Goal: Task Accomplishment & Management: Manage account settings

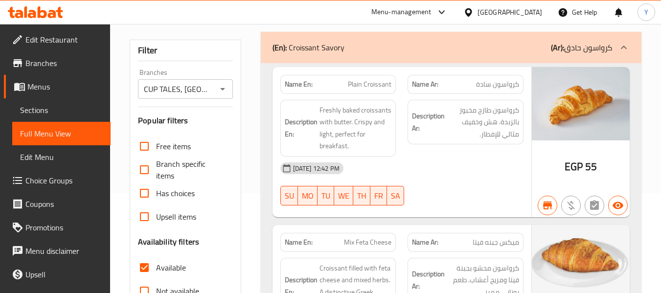
scroll to position [100, 0]
click at [415, 126] on strong "Description Ar:" at bounding box center [428, 122] width 33 height 24
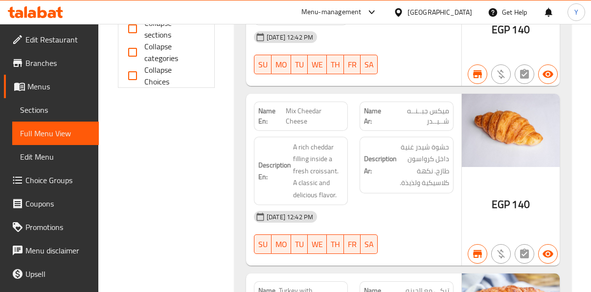
scroll to position [0, 0]
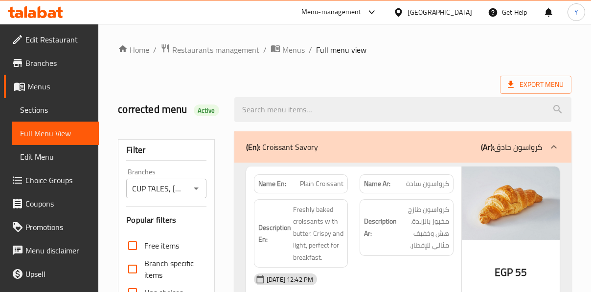
click at [430, 192] on div "Name Ar: كرواسون سادة" at bounding box center [406, 184] width 94 height 19
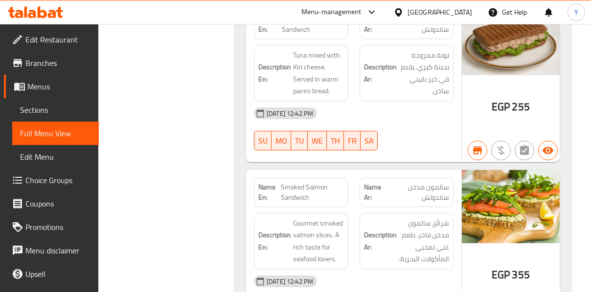
scroll to position [5614, 0]
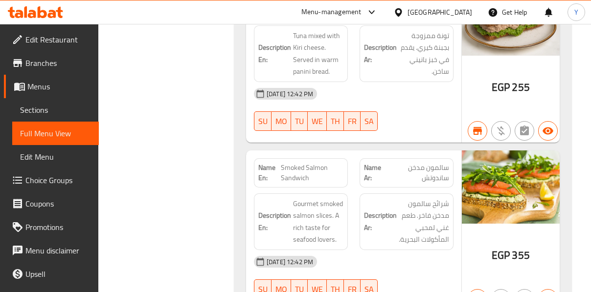
click at [395, 194] on div "Description Ar: شرائح سالمون مدخن فاخر. طعم غني لمحبي المأكولات البحرية." at bounding box center [406, 222] width 94 height 57
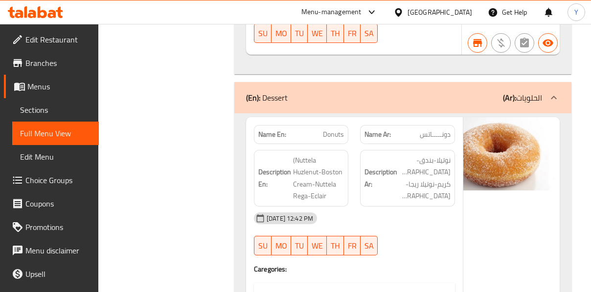
scroll to position [8450, 0]
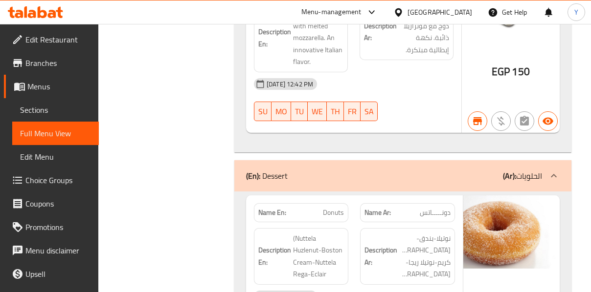
scroll to position [8372, 0]
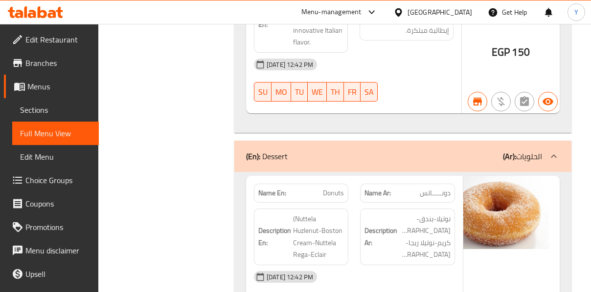
click at [390, 266] on div "[DATE] 12:42 PM" at bounding box center [354, 277] width 213 height 23
click at [427, 209] on div "Description Ar: نوتيلا-بندق-بوسطن كريم-نوتيلا ريجا-اكلير)" at bounding box center [407, 237] width 95 height 57
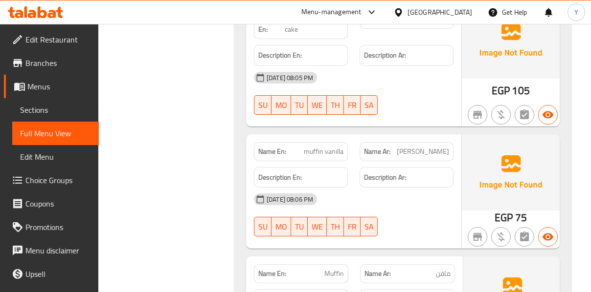
scroll to position [9252, 0]
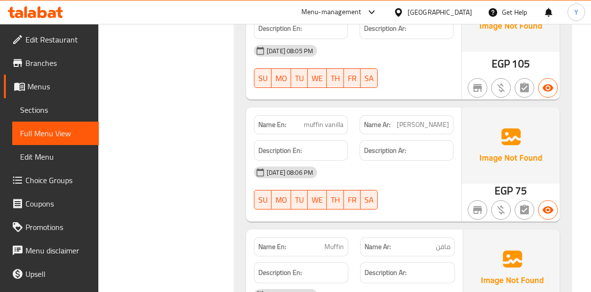
click at [384, 161] on div "28-09-2025 08:06 PM SU MO TU WE TH FR SA" at bounding box center [353, 188] width 211 height 55
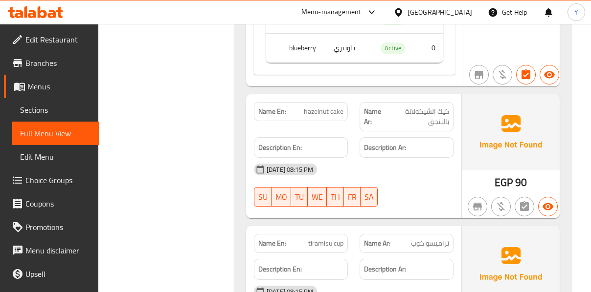
scroll to position [9663, 0]
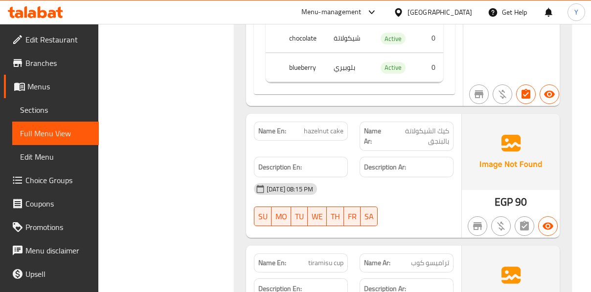
click at [384, 178] on div "[DATE] 08:15 PM" at bounding box center [353, 189] width 211 height 23
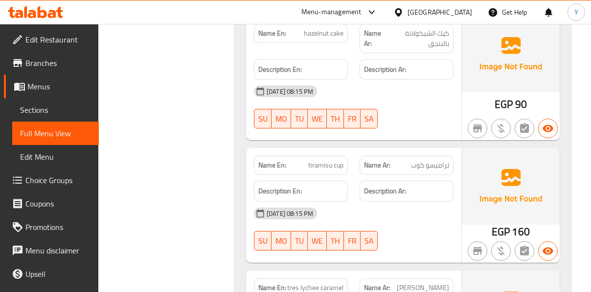
scroll to position [9780, 0]
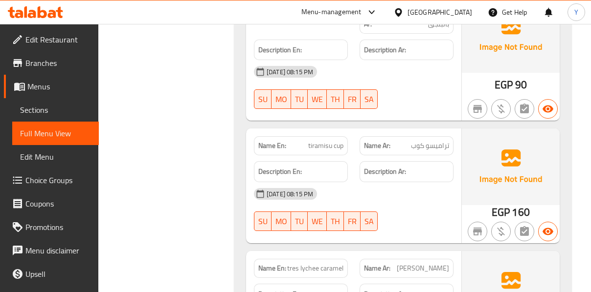
click at [438, 138] on div "Name En: tiramisu cup Name Ar: تراميسو كوب Description En: Description Ar: 28-0…" at bounding box center [353, 186] width 215 height 114
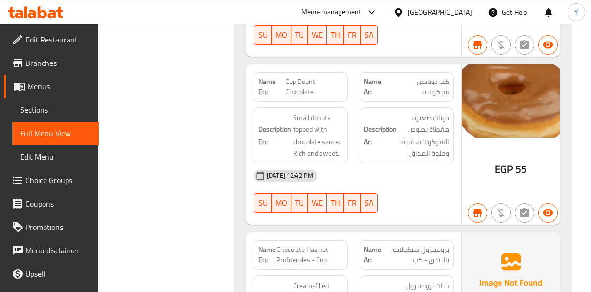
scroll to position [10856, 0]
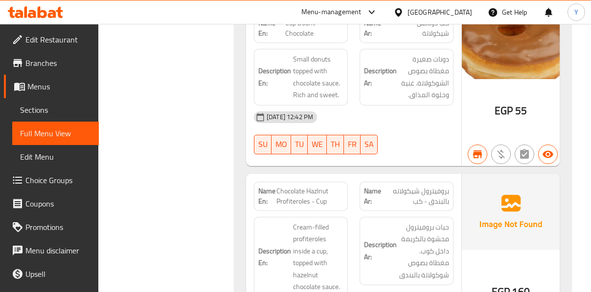
scroll to position [11051, 0]
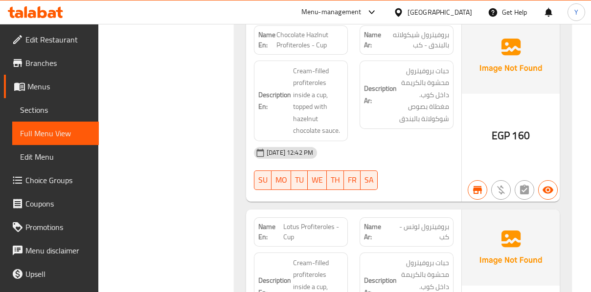
click at [303, 222] on span "Lotus Profiteroles - Cup" at bounding box center [313, 232] width 60 height 21
copy span "Lotus Profiteroles - Cup"
click at [383, 275] on strong "Description Ar:" at bounding box center [380, 287] width 33 height 24
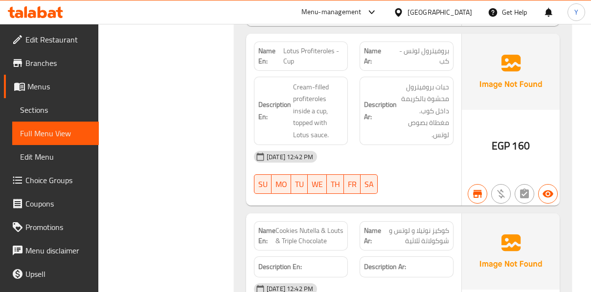
scroll to position [11247, 0]
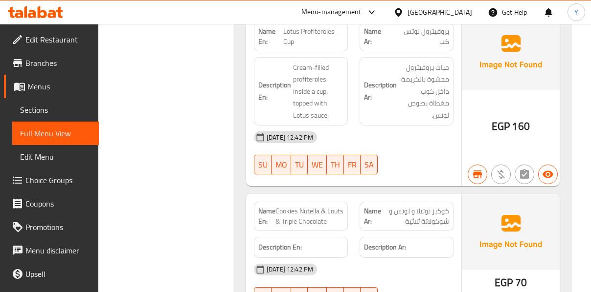
click at [382, 237] on div "Description Ar:" at bounding box center [406, 247] width 94 height 21
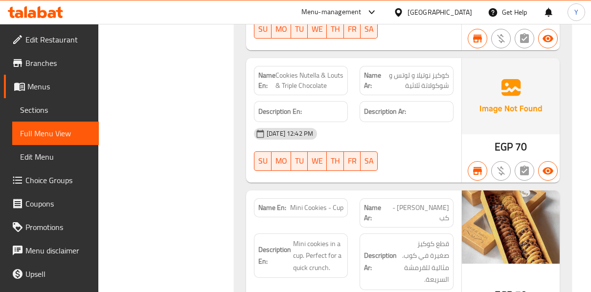
scroll to position [11384, 0]
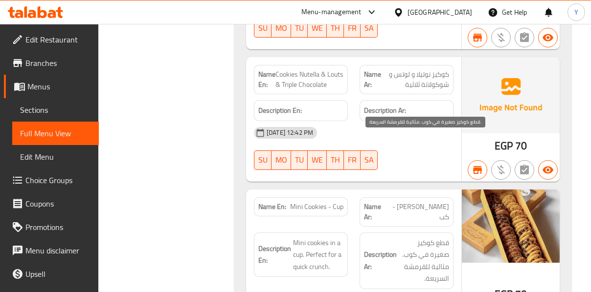
click at [414, 237] on span "قطع كوكيز صغيرة في كوب. مثالية للقرمشة السريعة." at bounding box center [424, 261] width 50 height 48
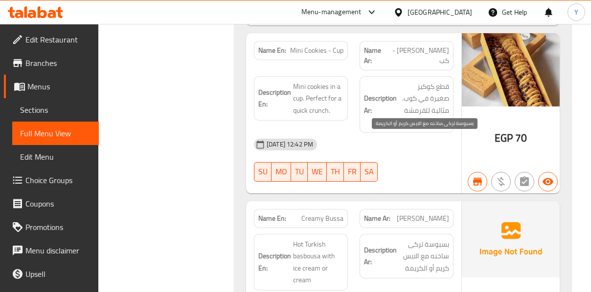
scroll to position [11560, 0]
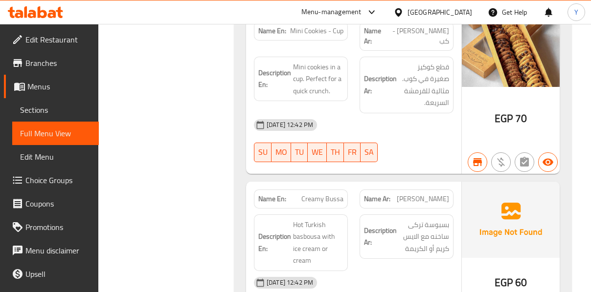
click at [322, 194] on span "Creamy Bussa" at bounding box center [322, 199] width 42 height 10
copy span "Creamy Bussa"
click at [462, 182] on img at bounding box center [511, 220] width 98 height 76
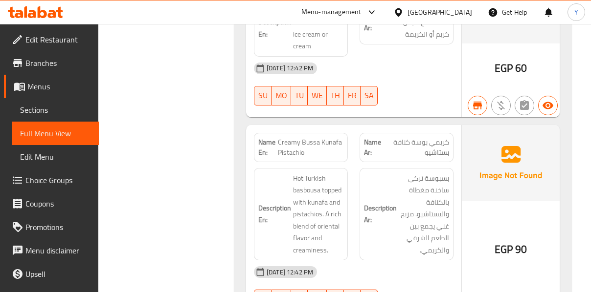
scroll to position [11775, 0]
click at [444, 260] on div "17-09-2025 12:42 PM SU MO TU WE TH FR SA" at bounding box center [353, 287] width 211 height 55
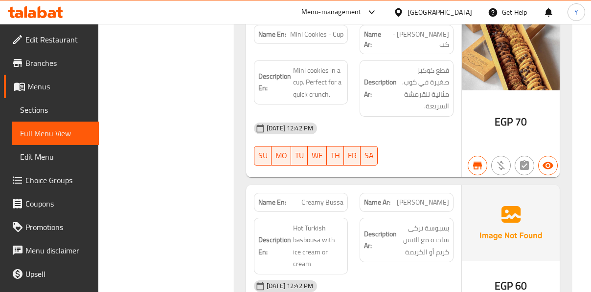
scroll to position [11540, 0]
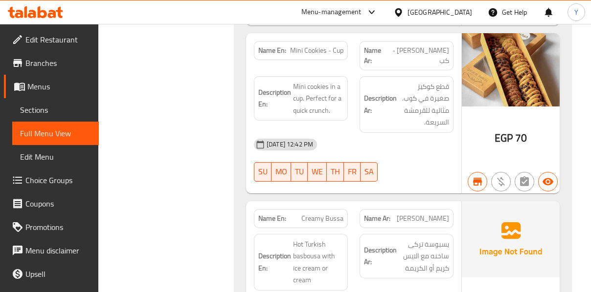
click at [437, 239] on span "بسبوسة تركى ساخنه مع الايس كريم أو الكريمة" at bounding box center [424, 257] width 50 height 36
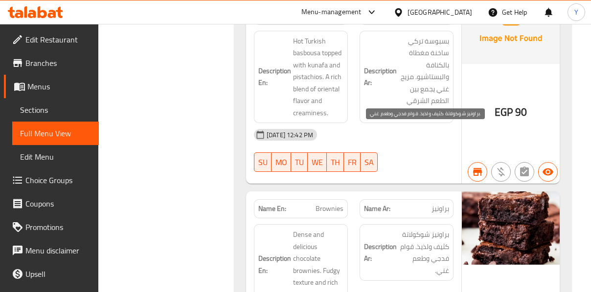
scroll to position [11932, 0]
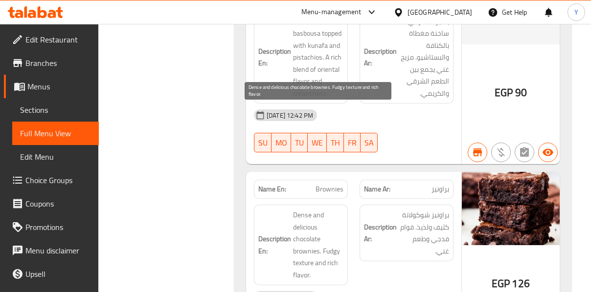
click at [341, 209] on span "Dense and delicious chocolate brownies. Fudgy texture and rich flavor." at bounding box center [318, 245] width 50 height 72
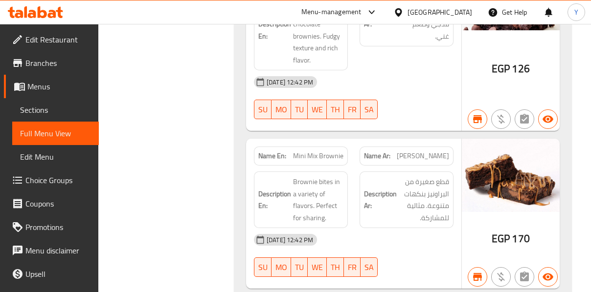
scroll to position [12166, 0]
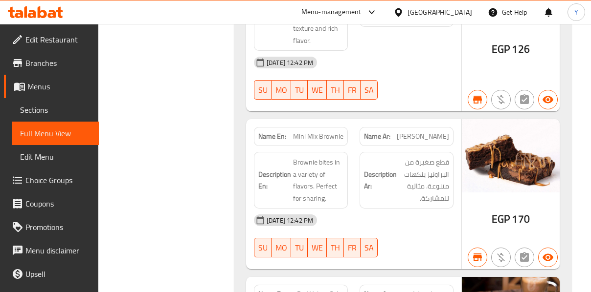
click at [424, 209] on div "17-09-2025 12:42 PM SU MO TU WE TH FR SA" at bounding box center [353, 236] width 211 height 55
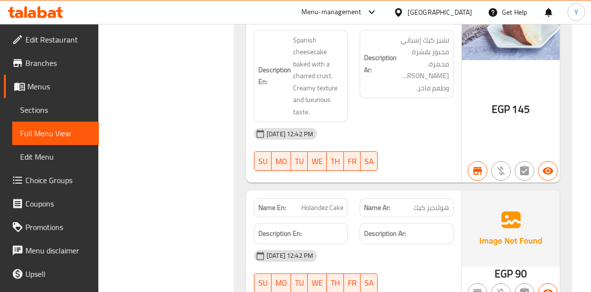
scroll to position [12792, 0]
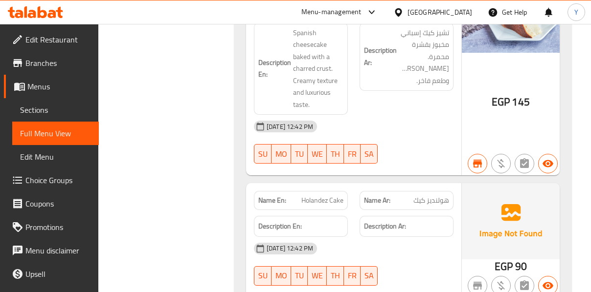
click at [331, 196] on span "Holandez Cake" at bounding box center [322, 201] width 42 height 10
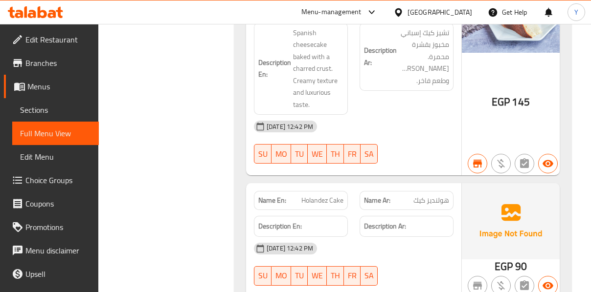
click at [445, 280] on div at bounding box center [407, 286] width 106 height 12
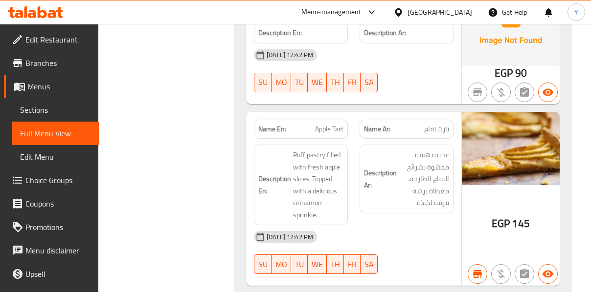
scroll to position [12988, 0]
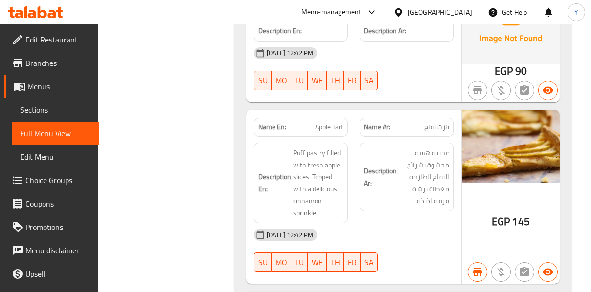
click at [460, 110] on div "Name En: Apple Tart Name Ar: تارت تفاح Description En: Puff pastry filled with …" at bounding box center [353, 197] width 215 height 174
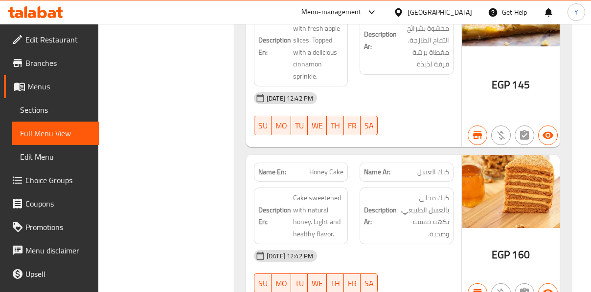
scroll to position [13144, 0]
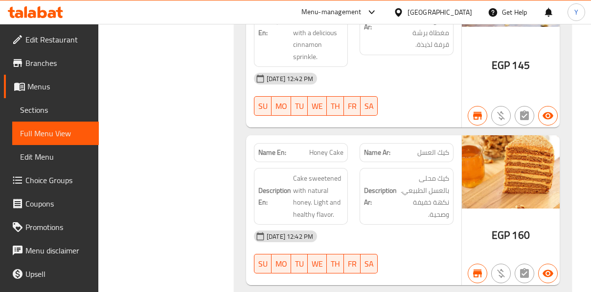
click at [430, 225] on div "[DATE] 12:42 PM" at bounding box center [353, 236] width 211 height 23
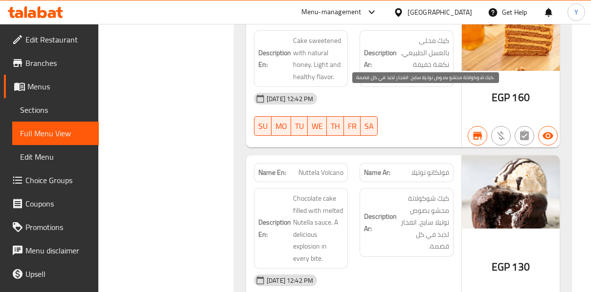
scroll to position [13301, 0]
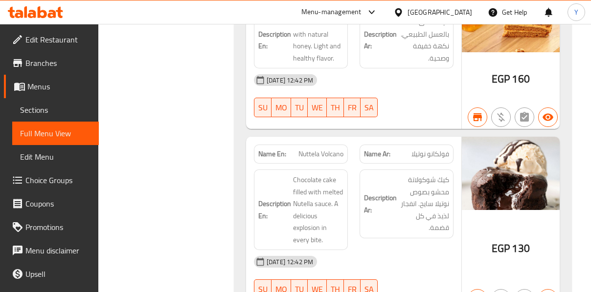
click at [460, 138] on div "Name En: Nuttela Volcano Name Ar: فولكانو نوتيلا Description En: Chocolate cake…" at bounding box center [353, 224] width 215 height 174
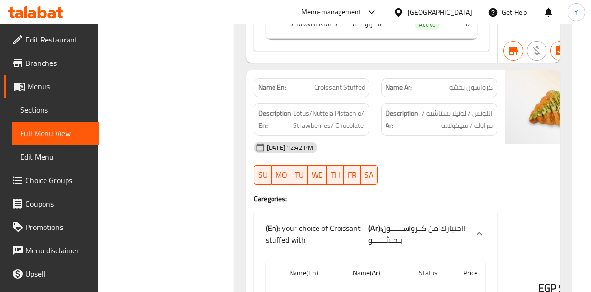
scroll to position [14064, 0]
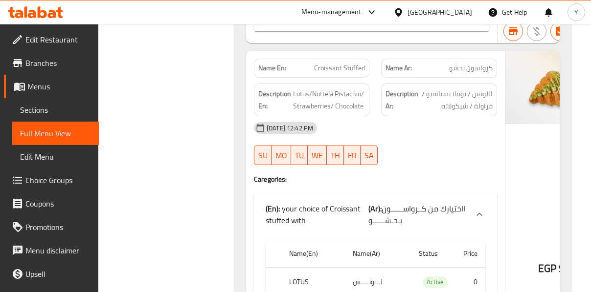
click at [558, 259] on span "90" at bounding box center [564, 268] width 12 height 19
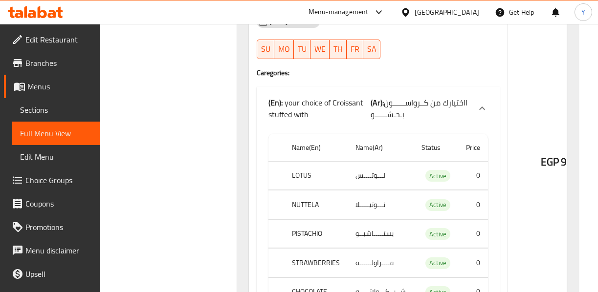
scroll to position [13927, 0]
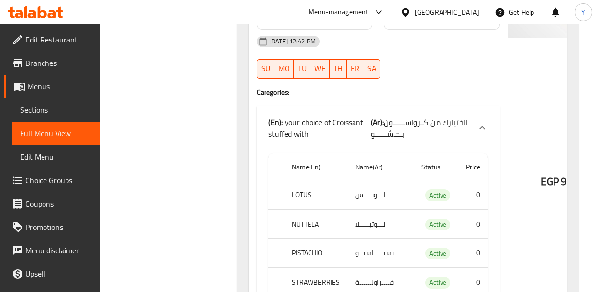
click at [483, 268] on td "0" at bounding box center [473, 282] width 30 height 29
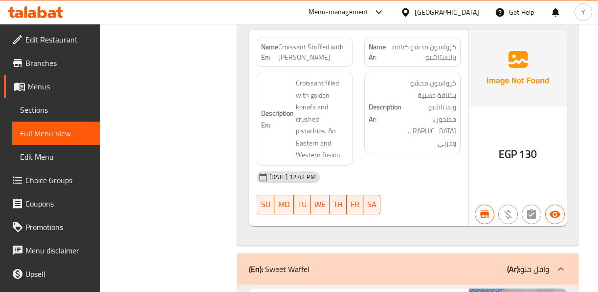
scroll to position [14337, 0]
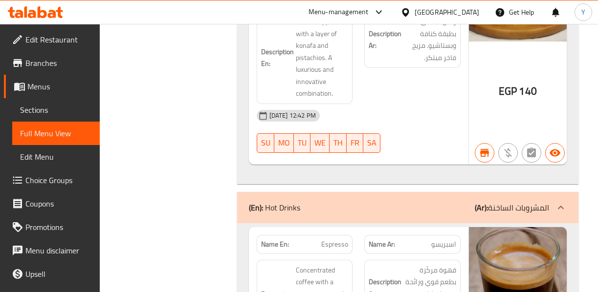
scroll to position [15237, 0]
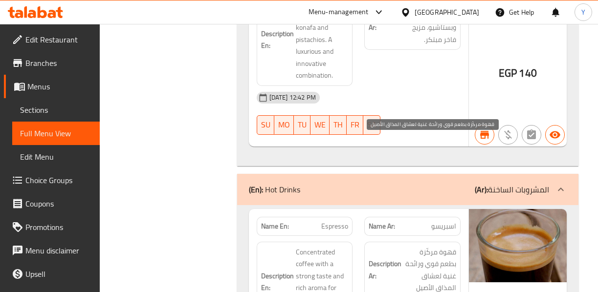
click at [429, 246] on span "قهوة مركّزة بطعم قوي ورائحة غنية لعشاق المذاق الأصيل" at bounding box center [429, 270] width 53 height 48
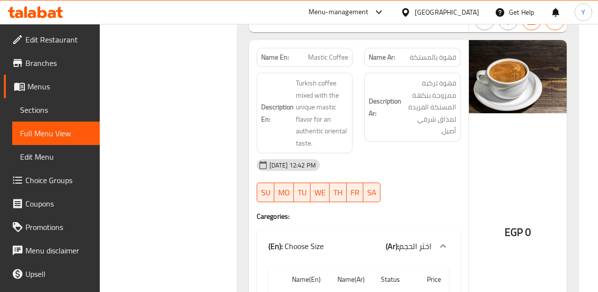
scroll to position [22513, 0]
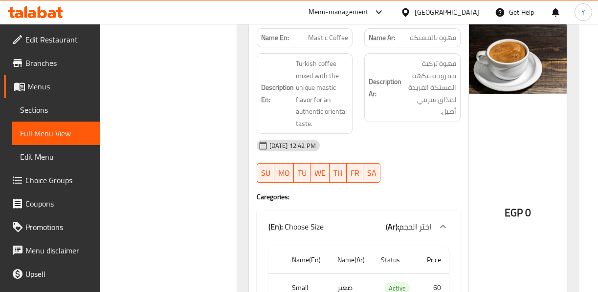
click at [542, 174] on div "EGP 0" at bounding box center [518, 188] width 98 height 335
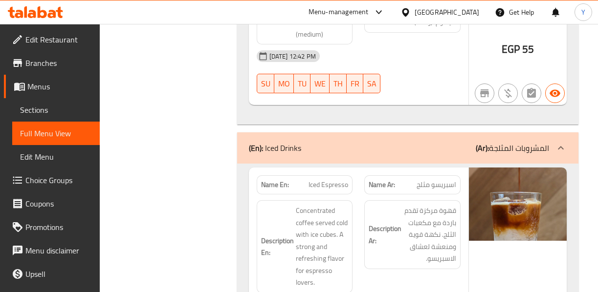
scroll to position [23824, 0]
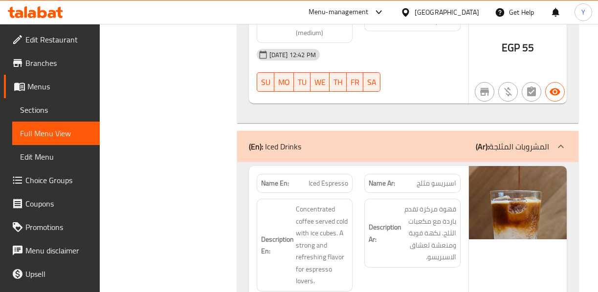
drag, startPoint x: 463, startPoint y: 112, endPoint x: 431, endPoint y: 103, distance: 33.1
click at [431, 203] on span "قهوة مركزة تقدم باردة مع مكعبات الثلج. نكهة قوية ومنعشة لعشاق الاسبريسو." at bounding box center [429, 233] width 53 height 60
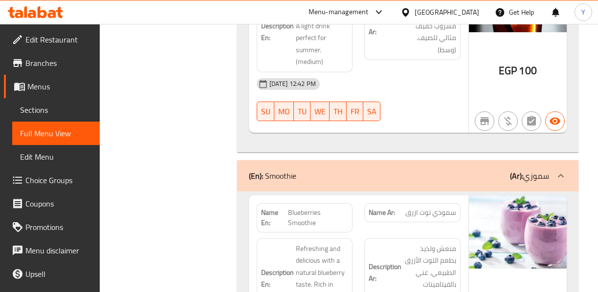
scroll to position [27873, 0]
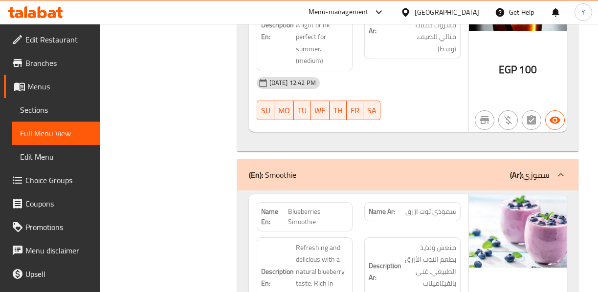
click at [476, 195] on div "EGP 115" at bounding box center [518, 287] width 98 height 184
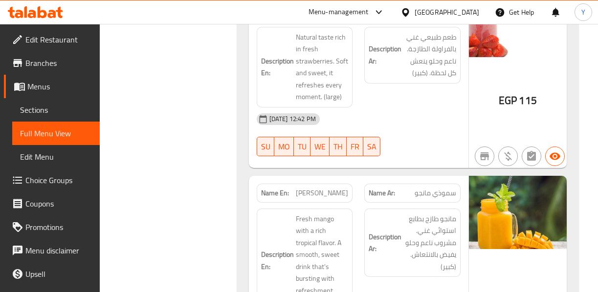
scroll to position [28479, 0]
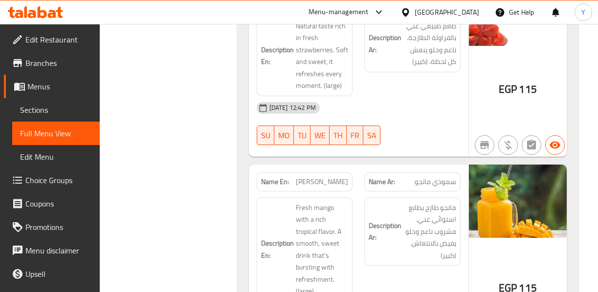
click at [424, 198] on div "Description Ar: مانجو طازج بطابع استوائي غني. مشروب ناعم وحلو يفيض بالانتعاش. (…" at bounding box center [412, 232] width 96 height 69
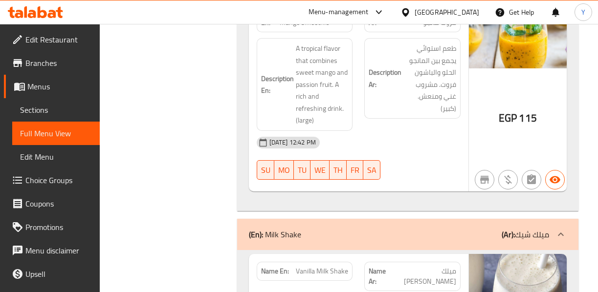
scroll to position [30200, 0]
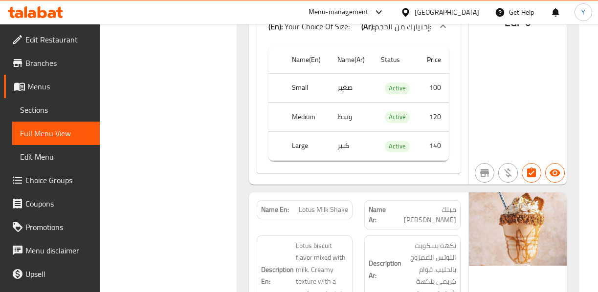
scroll to position [34738, 0]
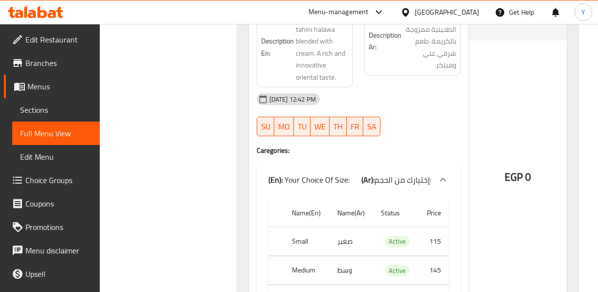
scroll to position [37535, 0]
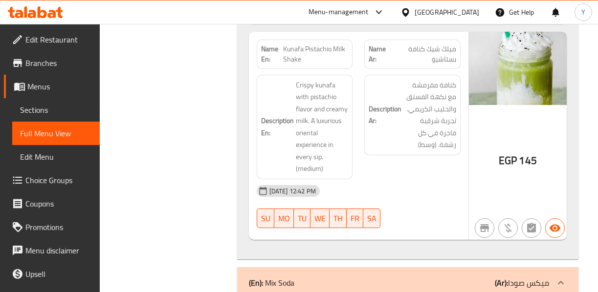
scroll to position [38024, 0]
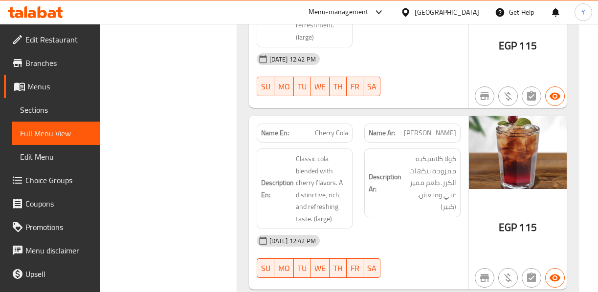
scroll to position [39315, 0]
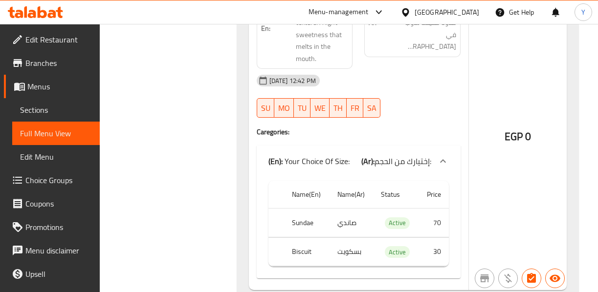
scroll to position [40117, 0]
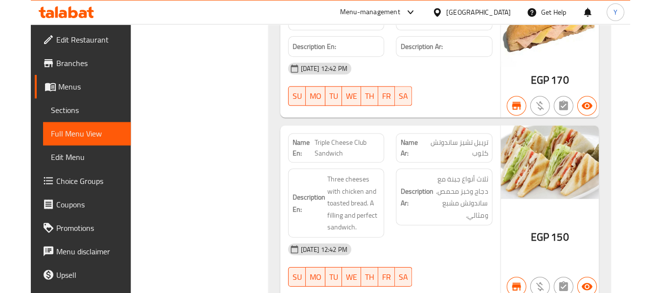
scroll to position [11036, 0]
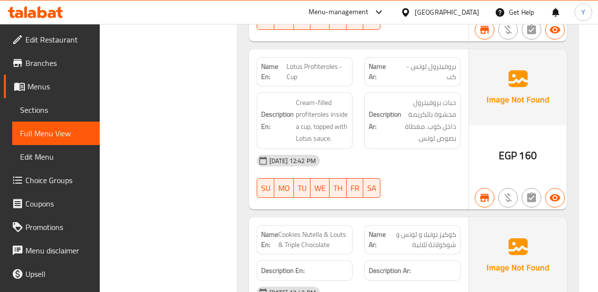
click at [301, 230] on span "Cookies Nutella & Louts & Triple Chocolate" at bounding box center [313, 240] width 70 height 21
copy span "Cookies Nutella & Louts & Triple Chocolate"
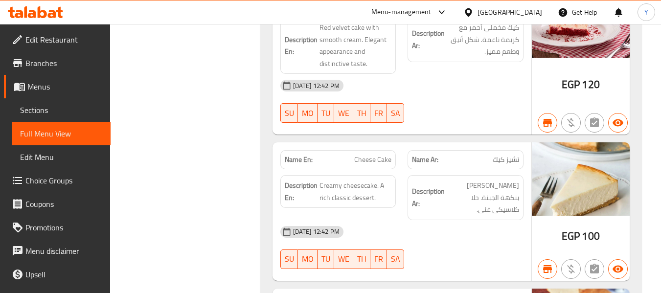
click at [463, 74] on div "17-09-2025 12:42 PM SU MO TU WE TH FR SA" at bounding box center [401, 101] width 255 height 55
click at [386, 155] on span "Cheese Cake" at bounding box center [372, 160] width 37 height 10
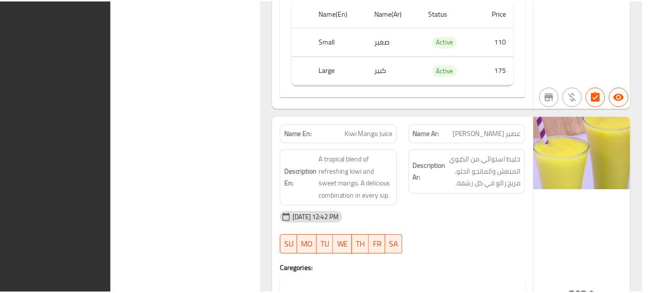
scroll to position [50416, 0]
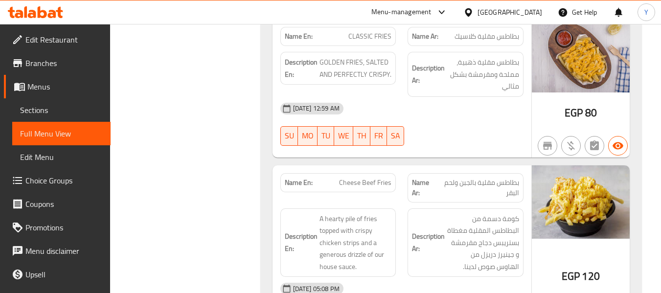
scroll to position [1422, 0]
click at [529, 13] on div "[GEOGRAPHIC_DATA]" at bounding box center [509, 12] width 65 height 11
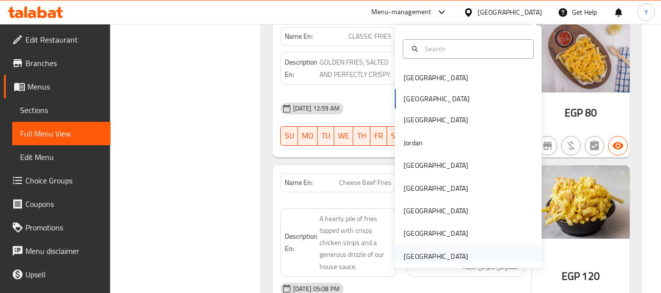
click at [428, 254] on div "United Arab Emirates" at bounding box center [435, 256] width 65 height 11
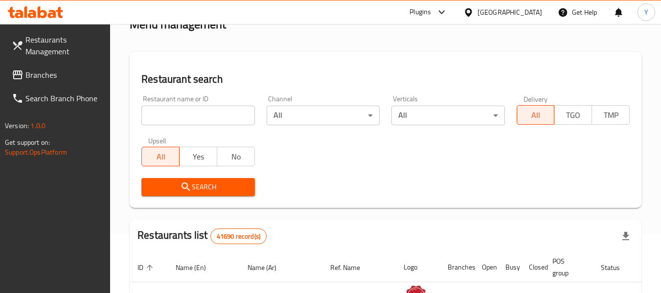
scroll to position [48, 0]
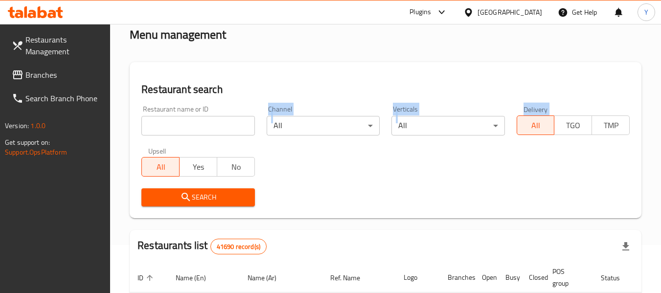
drag, startPoint x: 235, startPoint y: 141, endPoint x: 244, endPoint y: 123, distance: 20.3
click at [244, 123] on div "Restaurant name or ID Restaurant name or ID Channel All ​ Verticals All ​ Deliv…" at bounding box center [385, 156] width 500 height 112
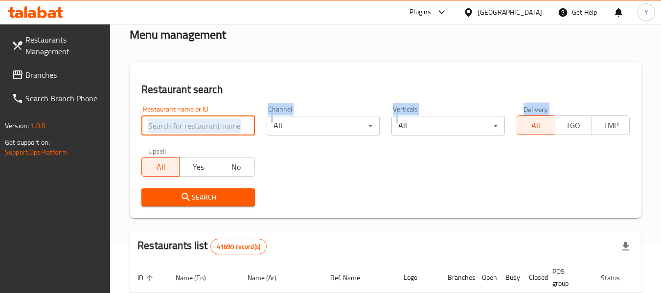
click at [244, 123] on input "search" at bounding box center [197, 126] width 113 height 20
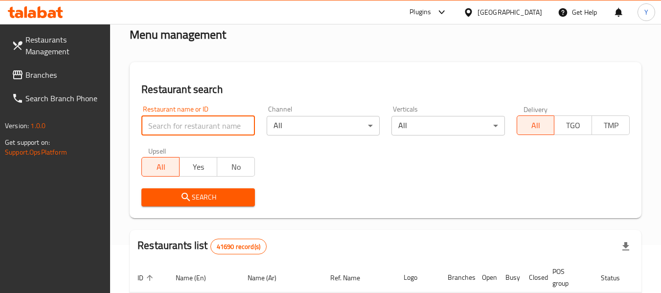
paste input "Cafe di Rosati"
type input "Cafe di Rosati"
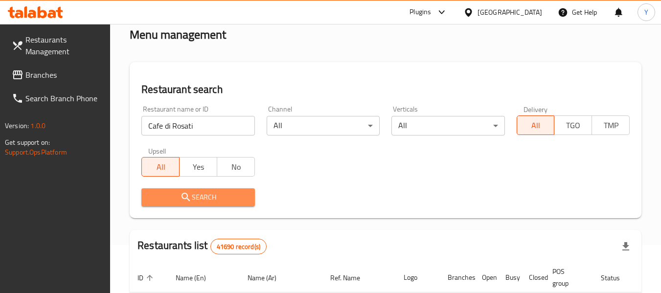
click at [189, 193] on icon "submit" at bounding box center [186, 197] width 12 height 12
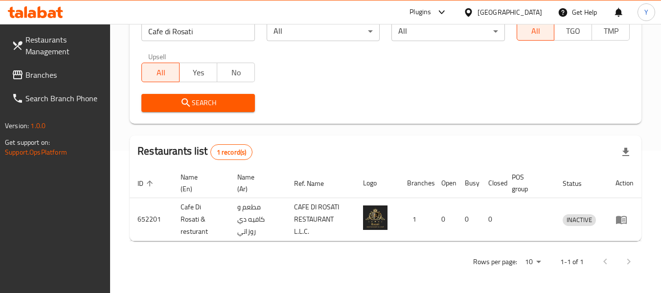
scroll to position [143, 0]
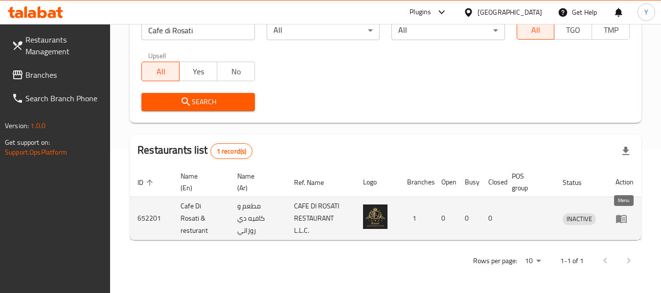
click at [620, 215] on icon "enhanced table" at bounding box center [621, 219] width 11 height 8
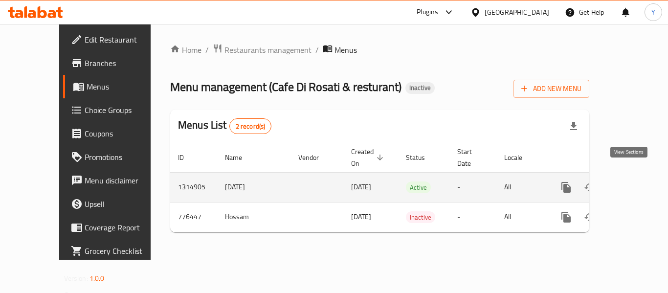
click at [631, 181] on icon "enhanced table" at bounding box center [637, 187] width 12 height 12
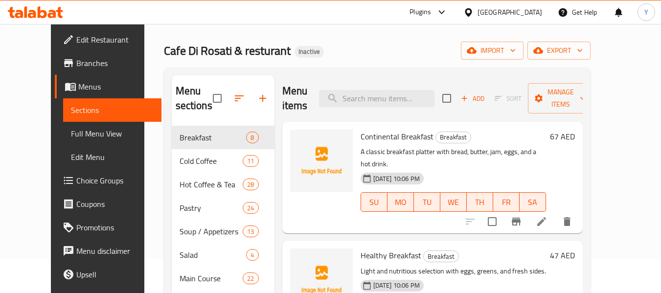
scroll to position [28, 0]
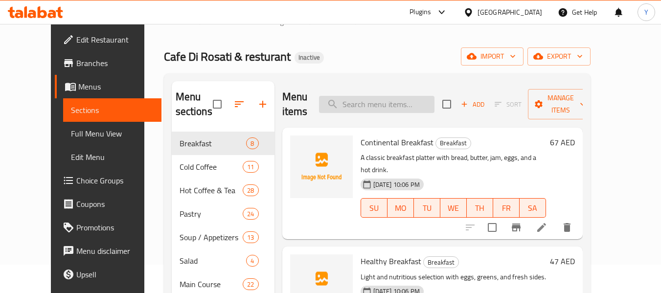
click at [407, 97] on input "search" at bounding box center [376, 104] width 115 height 17
click at [409, 136] on span "Continental Breakfast" at bounding box center [396, 142] width 73 height 15
click at [77, 32] on link "Edit Restaurant" at bounding box center [108, 39] width 107 height 23
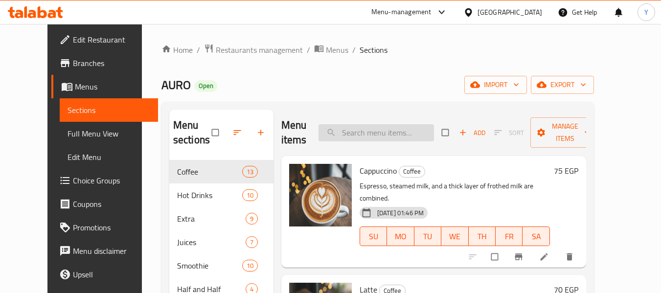
click at [378, 129] on input "search" at bounding box center [375, 132] width 115 height 17
paste input "Cookies Nutella & Louts & Triple Chocolate"
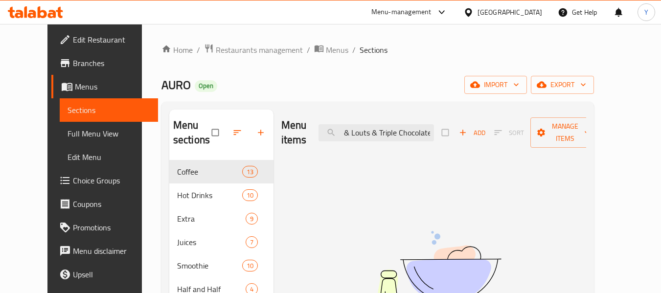
type input "Cookies Nutella & Louts & Triple Chocolate"
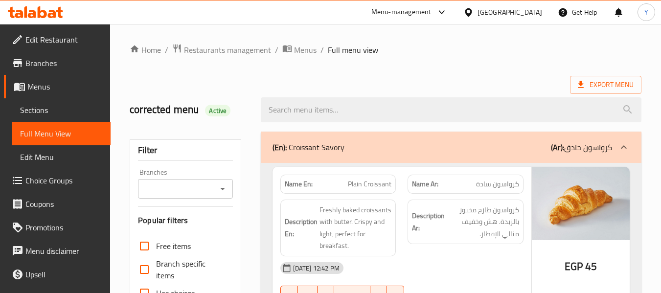
click at [42, 118] on link "Sections" at bounding box center [61, 109] width 98 height 23
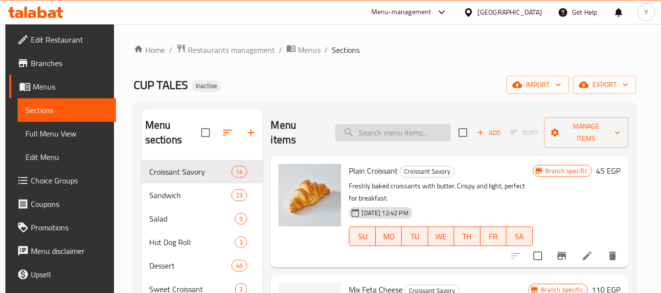
click at [397, 131] on input "search" at bounding box center [392, 132] width 115 height 17
paste input "Cookies Nutella & Louts & Triple Chocolate"
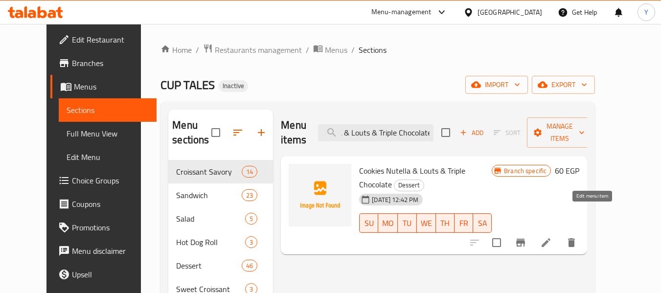
type input "Cookies Nutella & Louts & Triple Chocolate"
click at [552, 237] on icon at bounding box center [546, 243] width 12 height 12
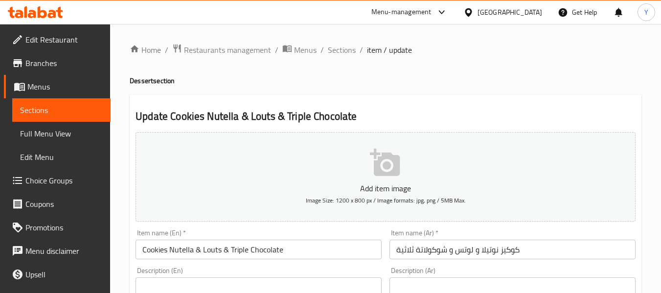
scroll to position [398, 0]
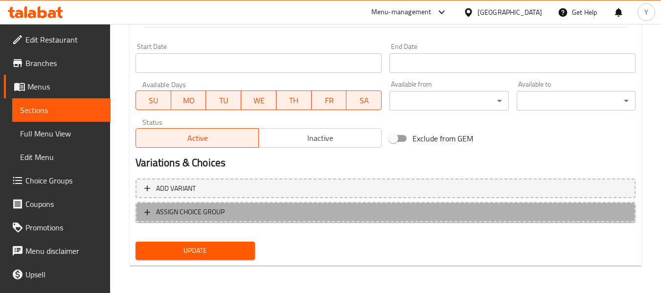
click at [210, 206] on span "ASSIGN CHOICE GROUP" at bounding box center [190, 212] width 68 height 12
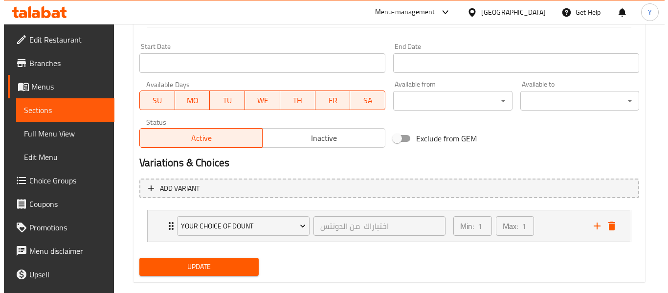
scroll to position [414, 0]
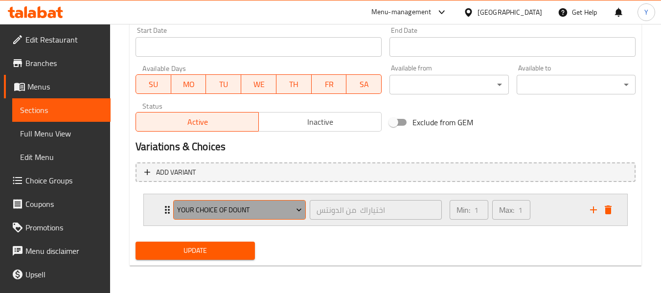
click at [283, 215] on span "your choice of Dount" at bounding box center [239, 210] width 125 height 12
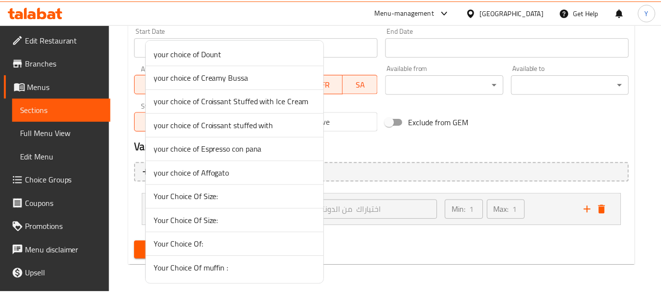
scroll to position [0, 0]
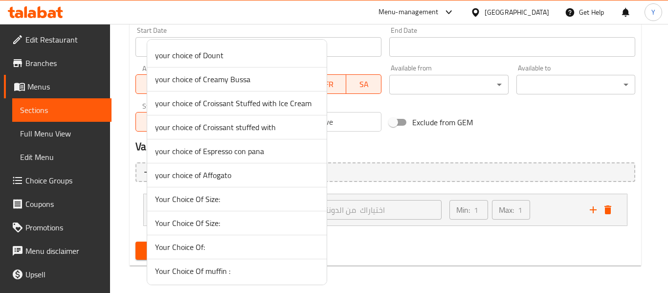
click at [44, 66] on div at bounding box center [334, 146] width 668 height 293
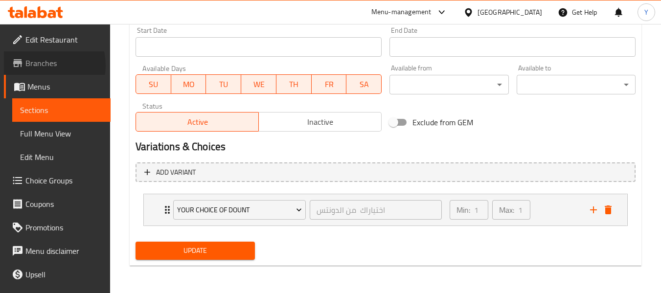
click at [44, 66] on span "Branches" at bounding box center [63, 63] width 77 height 12
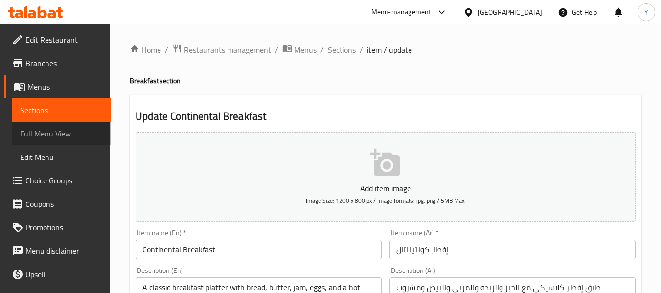
click at [68, 133] on span "Full Menu View" at bounding box center [61, 134] width 83 height 12
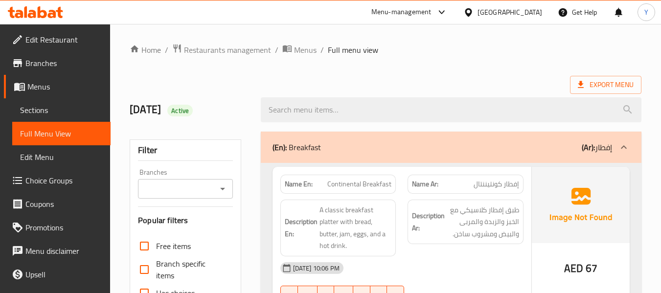
click at [298, 182] on strong "Name En:" at bounding box center [299, 184] width 28 height 10
copy strong "Name En:"
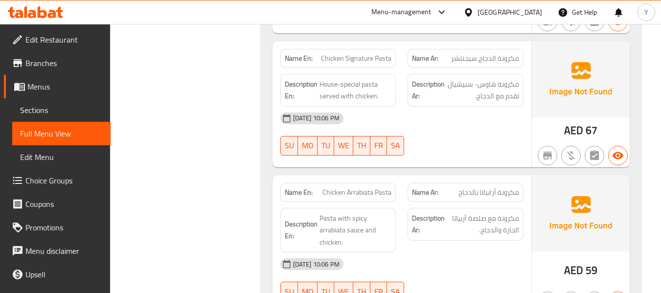
scroll to position [20684, 0]
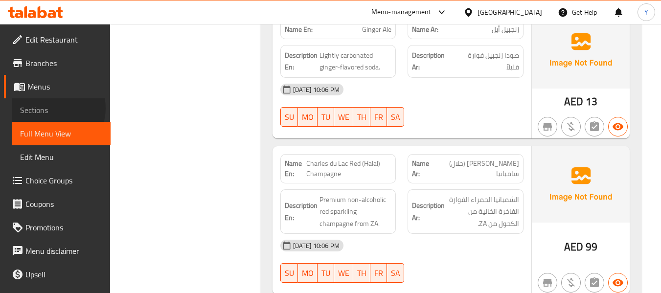
click at [52, 108] on span "Sections" at bounding box center [61, 110] width 83 height 12
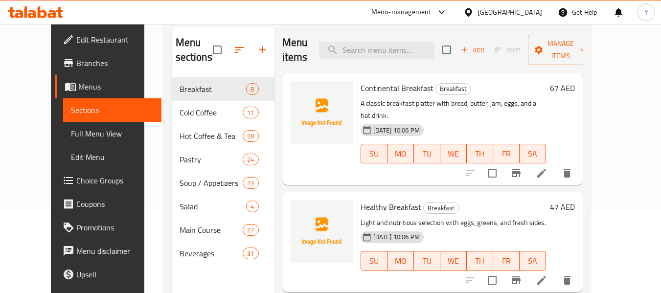
scroll to position [137, 0]
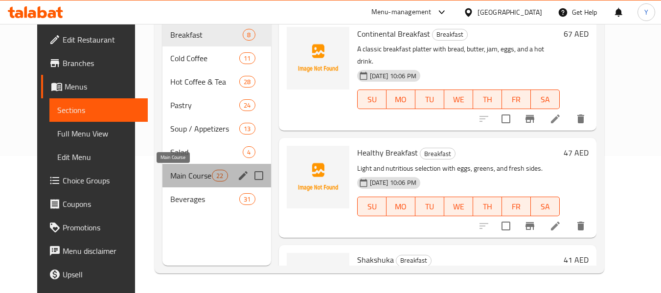
click at [171, 177] on span "Main Course" at bounding box center [191, 176] width 42 height 12
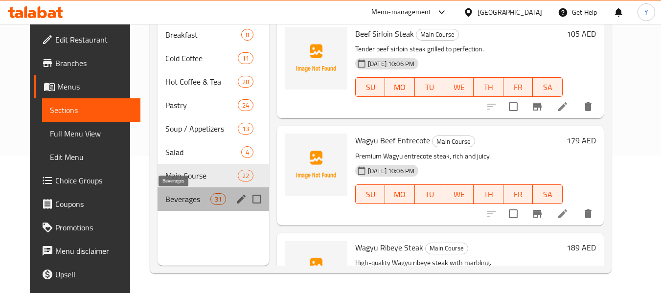
click at [170, 195] on span "Beverages" at bounding box center [187, 199] width 45 height 12
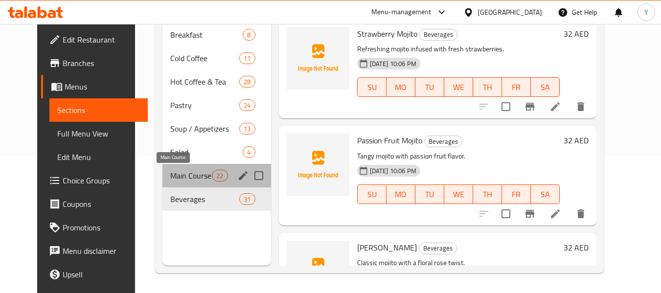
click at [183, 177] on span "Main Course" at bounding box center [191, 176] width 42 height 12
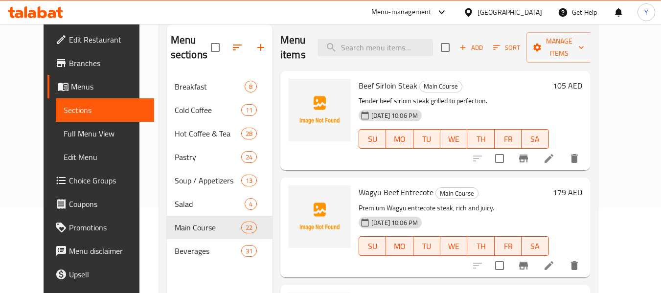
scroll to position [77, 0]
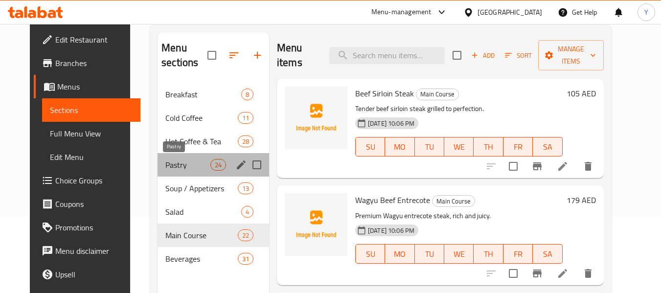
click at [165, 170] on span "Pastry" at bounding box center [187, 165] width 45 height 12
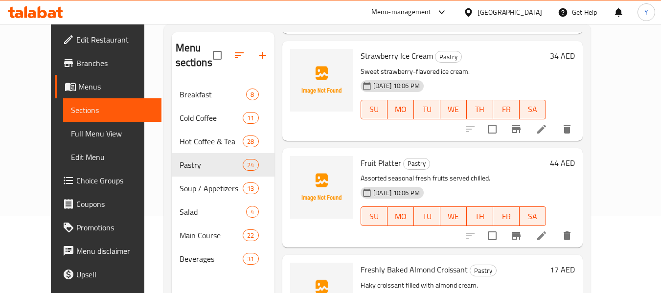
scroll to position [1968, 0]
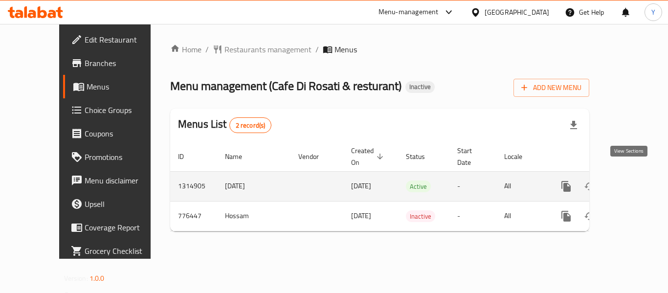
click at [631, 180] on icon "enhanced table" at bounding box center [637, 186] width 12 height 12
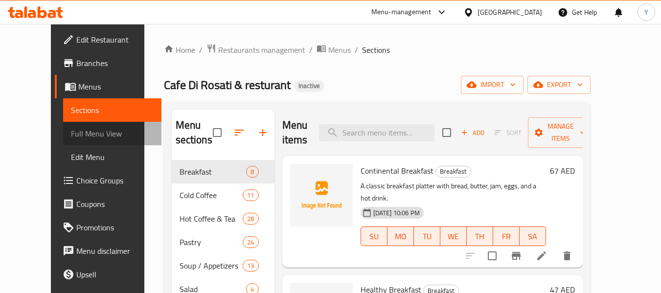
click at [77, 135] on span "Full Menu View" at bounding box center [112, 134] width 83 height 12
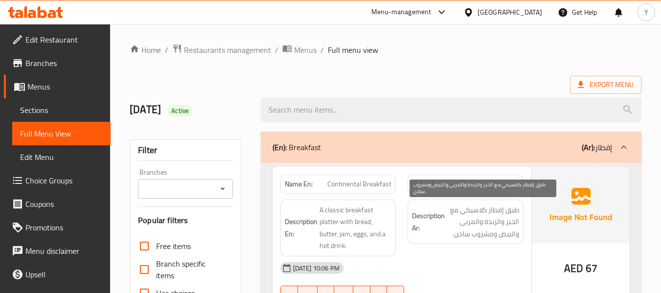
click at [451, 224] on span "طبق إفطار كلاسيكي مع الخبز والزبدة والمربى والبيض ومشروب ساخن." at bounding box center [482, 222] width 72 height 36
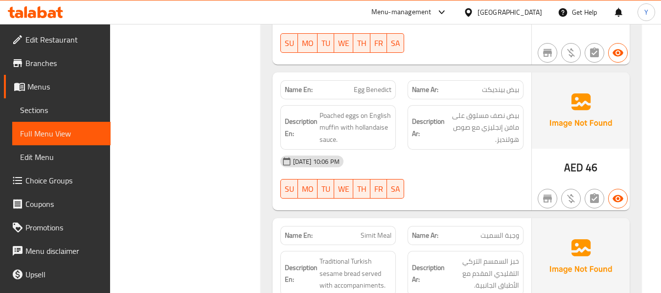
scroll to position [704, 0]
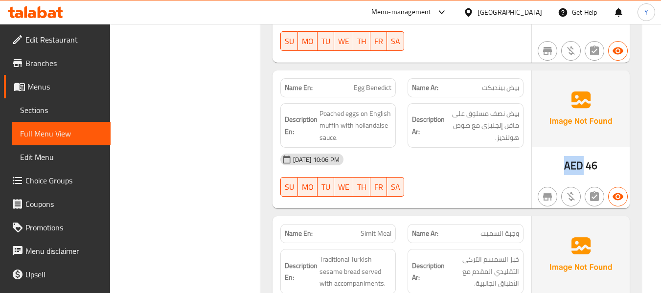
drag, startPoint x: 582, startPoint y: 165, endPoint x: 565, endPoint y: 166, distance: 16.7
click at [565, 166] on span "AED" at bounding box center [573, 165] width 19 height 19
copy span "AED"
click at [494, 206] on div "Name En: Egg Benedict Name Ar: بيض بينديكت Description En: Poached eggs on Engl…" at bounding box center [401, 139] width 259 height 138
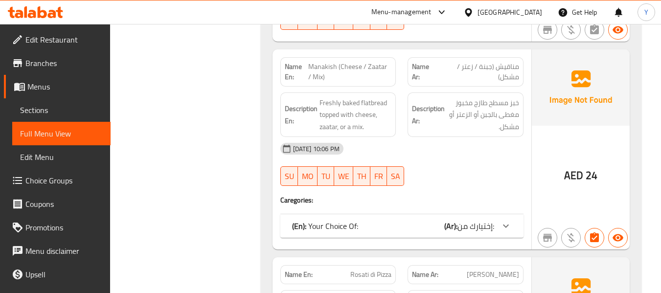
scroll to position [1037, 0]
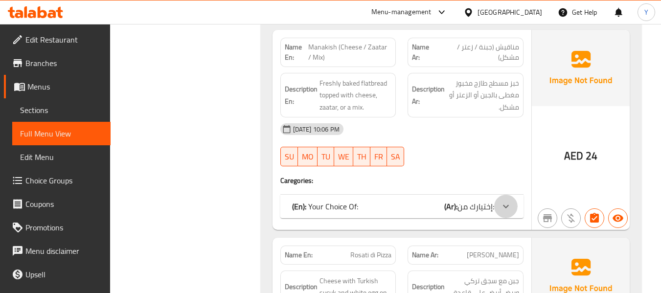
click at [494, 206] on div at bounding box center [505, 206] width 23 height 23
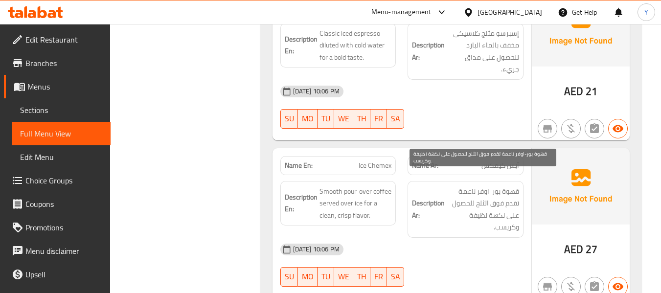
scroll to position [2210, 0]
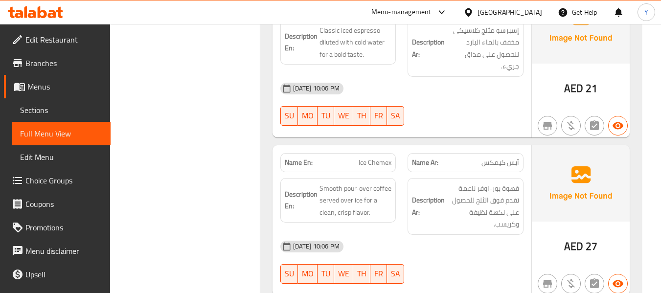
click at [416, 101] on div "28-09-2025 10:06 PM SU MO TU WE TH FR SA" at bounding box center [401, 104] width 255 height 55
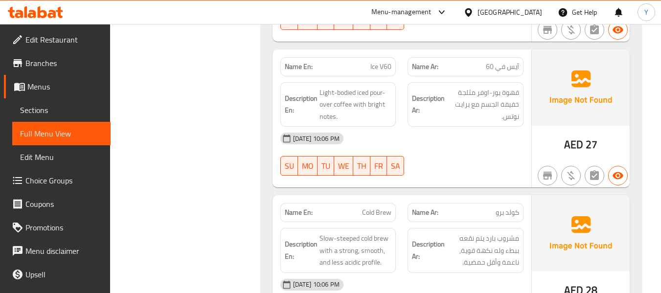
scroll to position [2465, 0]
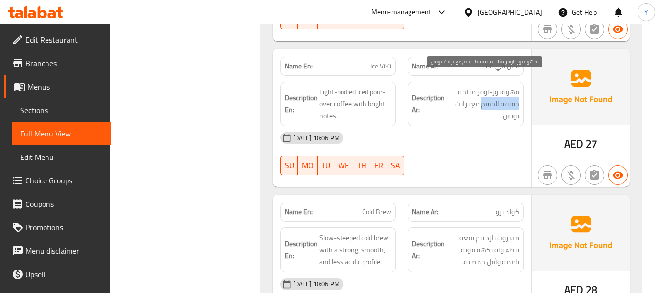
drag, startPoint x: 518, startPoint y: 91, endPoint x: 481, endPoint y: 95, distance: 36.9
click at [481, 95] on span "قهوة بور-اوفر مثلجة خفيفة الجسم مع برايت نوتس." at bounding box center [482, 104] width 72 height 36
copy span "خفيفة الجسم"
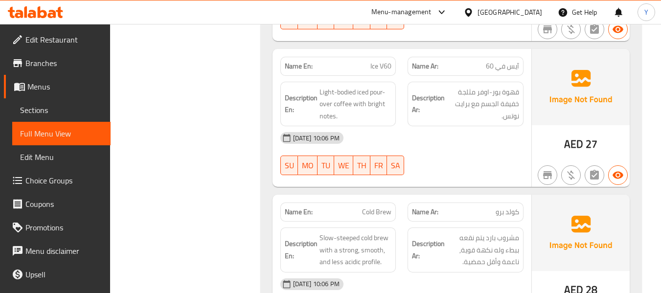
click at [383, 57] on div "Name En: Ice V60" at bounding box center [338, 66] width 116 height 19
copy span "Ice V60"
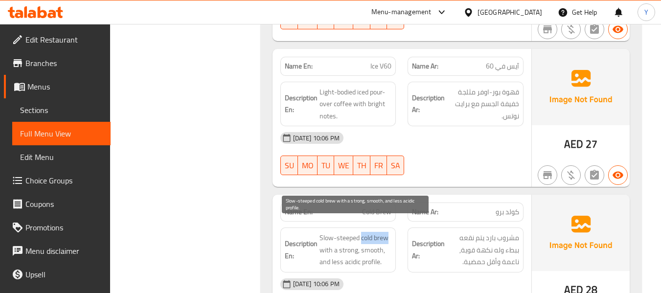
drag, startPoint x: 389, startPoint y: 224, endPoint x: 362, endPoint y: 227, distance: 27.1
click at [362, 232] on span "Slow-steeped cold brew with a strong, smooth, and less acidic profile." at bounding box center [355, 250] width 72 height 36
copy span "cold brew"
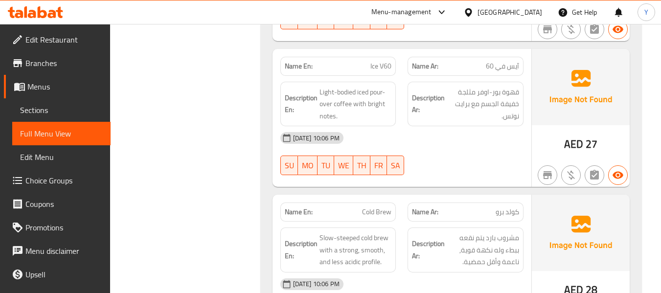
click at [294, 222] on div "Description En: Slow-steeped cold brew with a strong, smooth, and less acidic p…" at bounding box center [338, 250] width 128 height 57
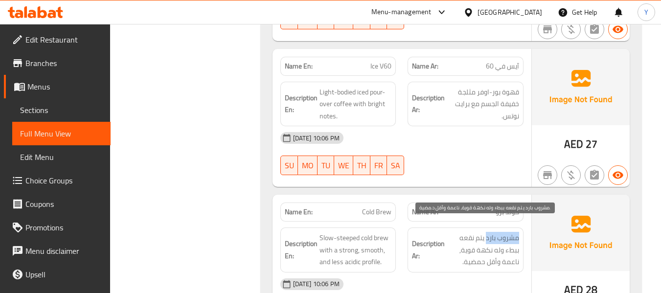
drag, startPoint x: 518, startPoint y: 227, endPoint x: 488, endPoint y: 229, distance: 30.8
click at [488, 232] on span "مشروب بارد يتم نقعه ببطء وله نكهة قوية, ناعمة وأقل حمضية." at bounding box center [482, 250] width 72 height 36
copy span "مشروب بارد"
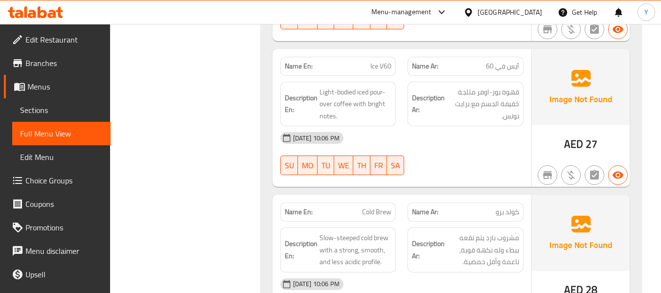
drag, startPoint x: 318, startPoint y: 77, endPoint x: 355, endPoint y: 73, distance: 37.3
click at [355, 82] on div "Description En: Light-bodied iced pour-over coffee with bright notes." at bounding box center [338, 104] width 116 height 45
copy span "Light-bodied"
click at [291, 238] on strong "Description En:" at bounding box center [301, 250] width 33 height 24
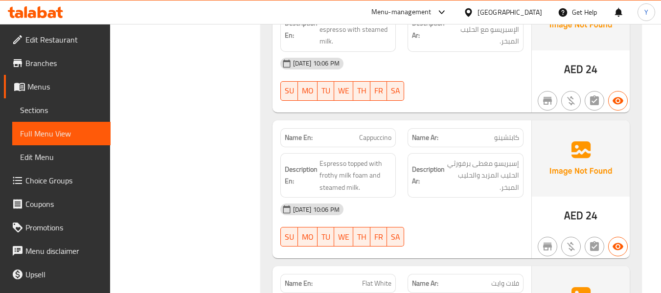
scroll to position [3521, 0]
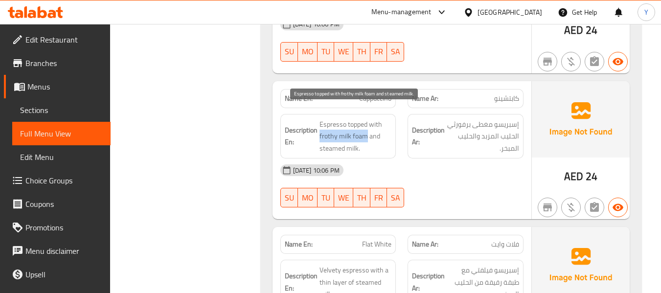
drag, startPoint x: 367, startPoint y: 127, endPoint x: 320, endPoint y: 126, distance: 47.4
click at [320, 126] on span "Espresso topped with frothy milk foam and steamed milk." at bounding box center [355, 136] width 72 height 36
copy span "frothy milk foam"
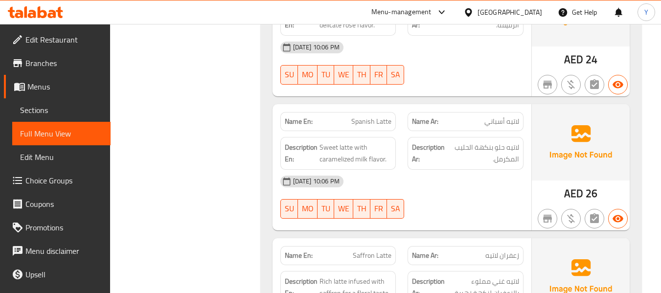
scroll to position [4929, 0]
